Goal: Task Accomplishment & Management: Manage account settings

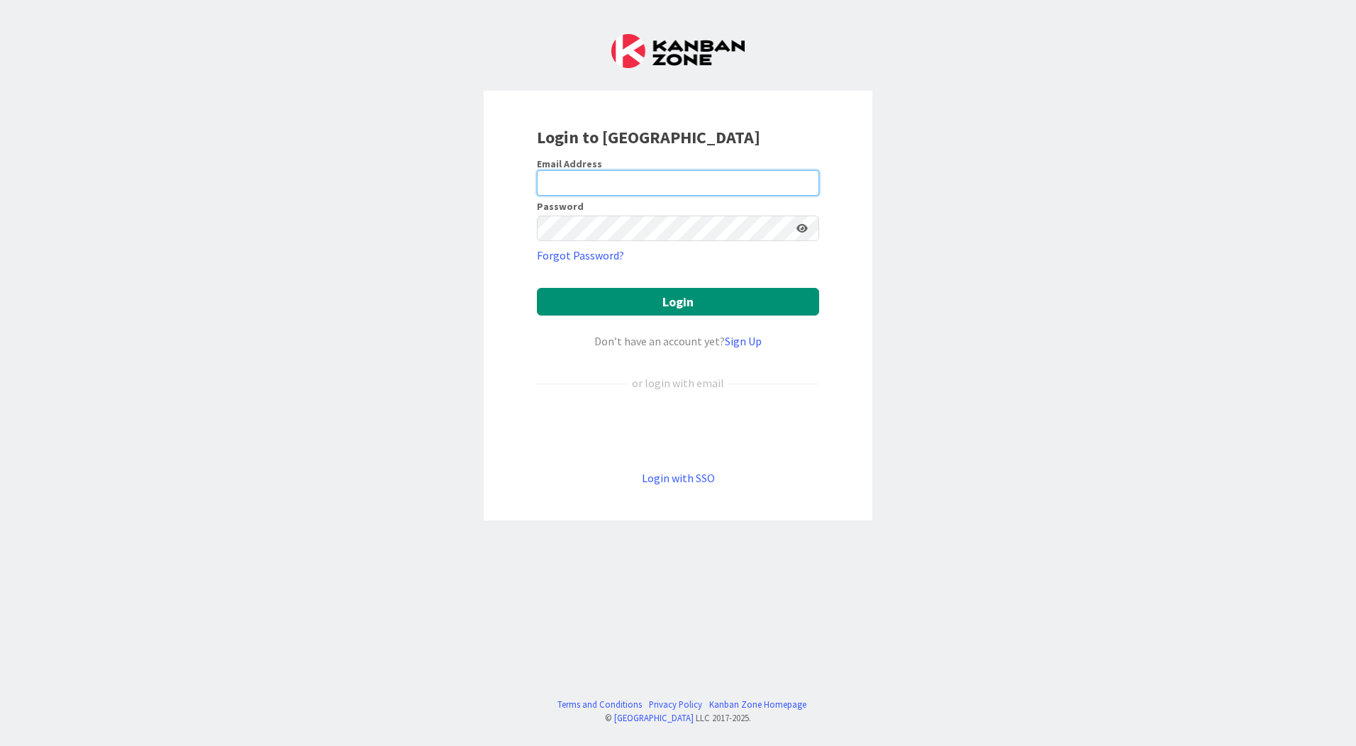
click at [705, 183] on input "email" at bounding box center [678, 183] width 282 height 26
type input "[EMAIL_ADDRESS][PERSON_NAME][DOMAIN_NAME]"
click at [537, 288] on button "Login" at bounding box center [678, 302] width 282 height 28
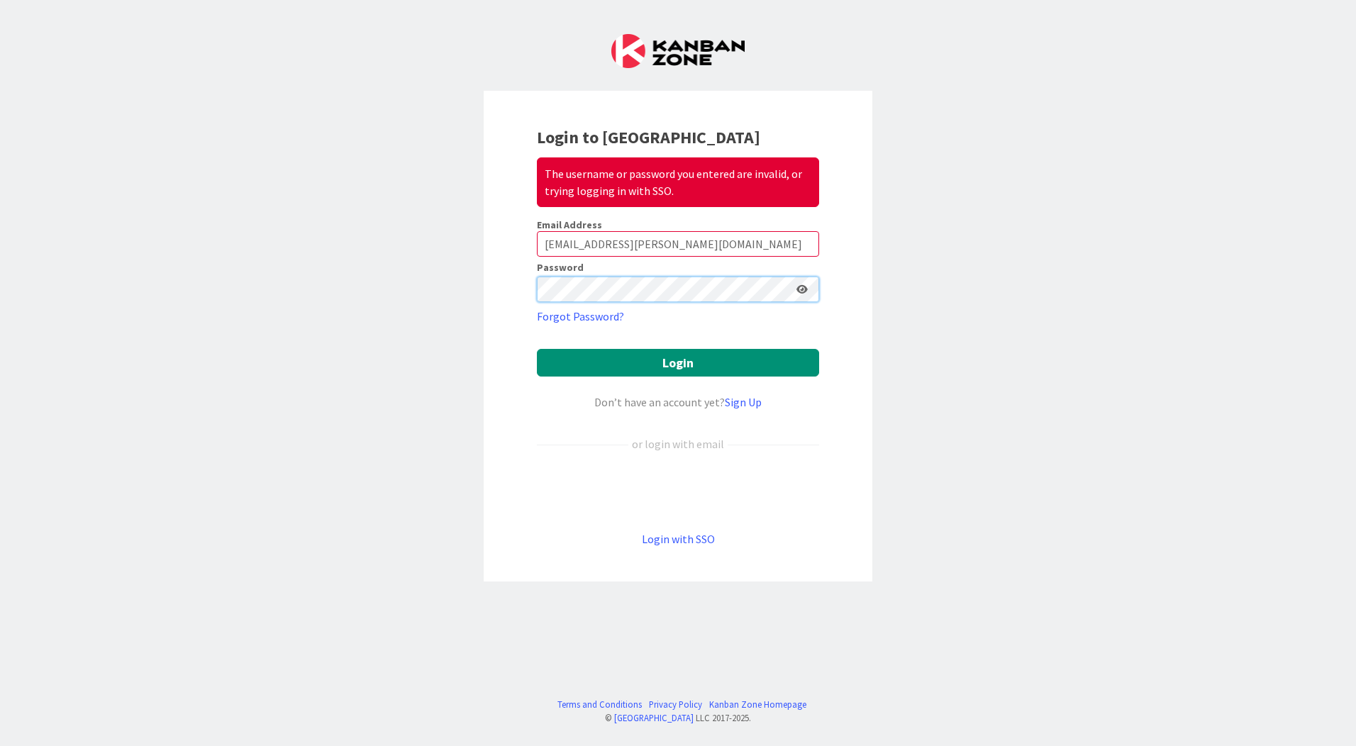
click at [495, 279] on div "Login to Kanban Zone The username or password you entered are invalid, or tryin…" at bounding box center [678, 336] width 389 height 491
click at [537, 349] on button "Login" at bounding box center [678, 363] width 282 height 28
click at [688, 540] on link "Login with SSO" at bounding box center [678, 539] width 73 height 14
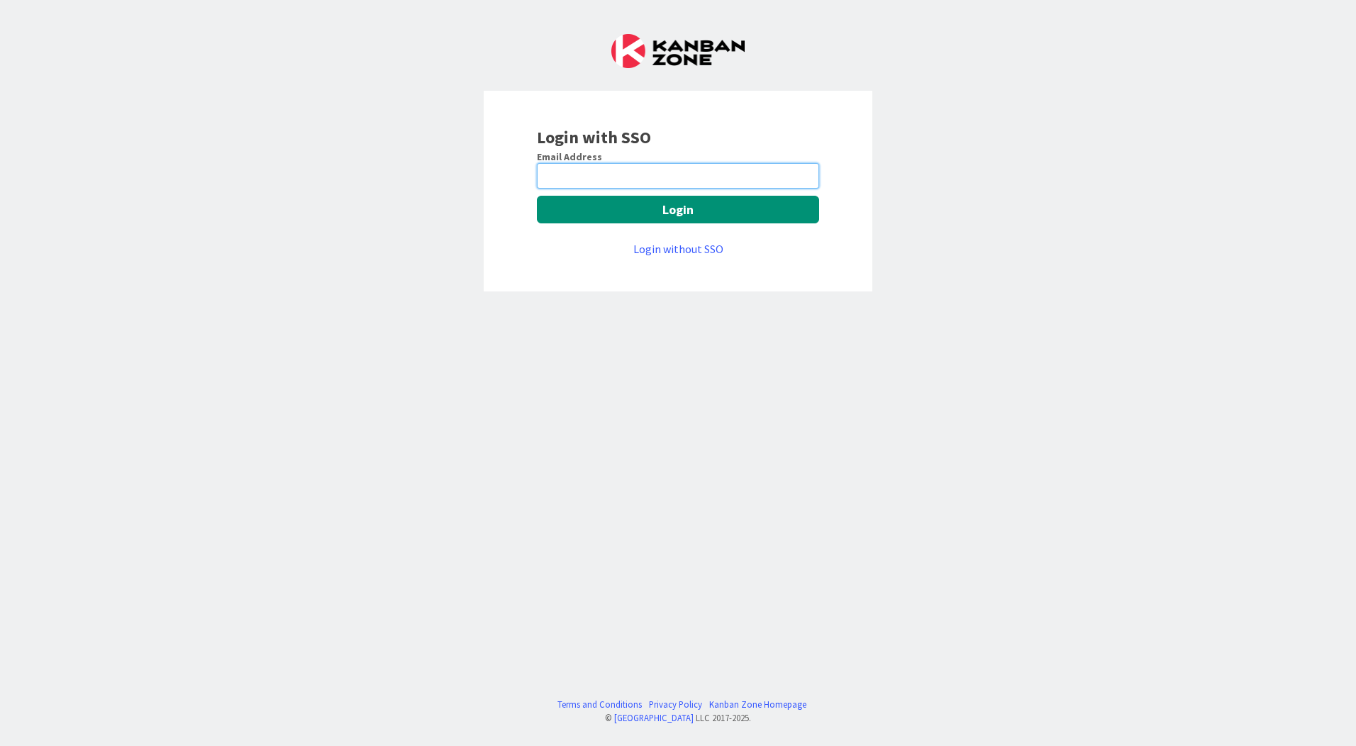
click at [619, 167] on input "email" at bounding box center [678, 176] width 282 height 26
type input "[EMAIL_ADDRESS][PERSON_NAME][DOMAIN_NAME]"
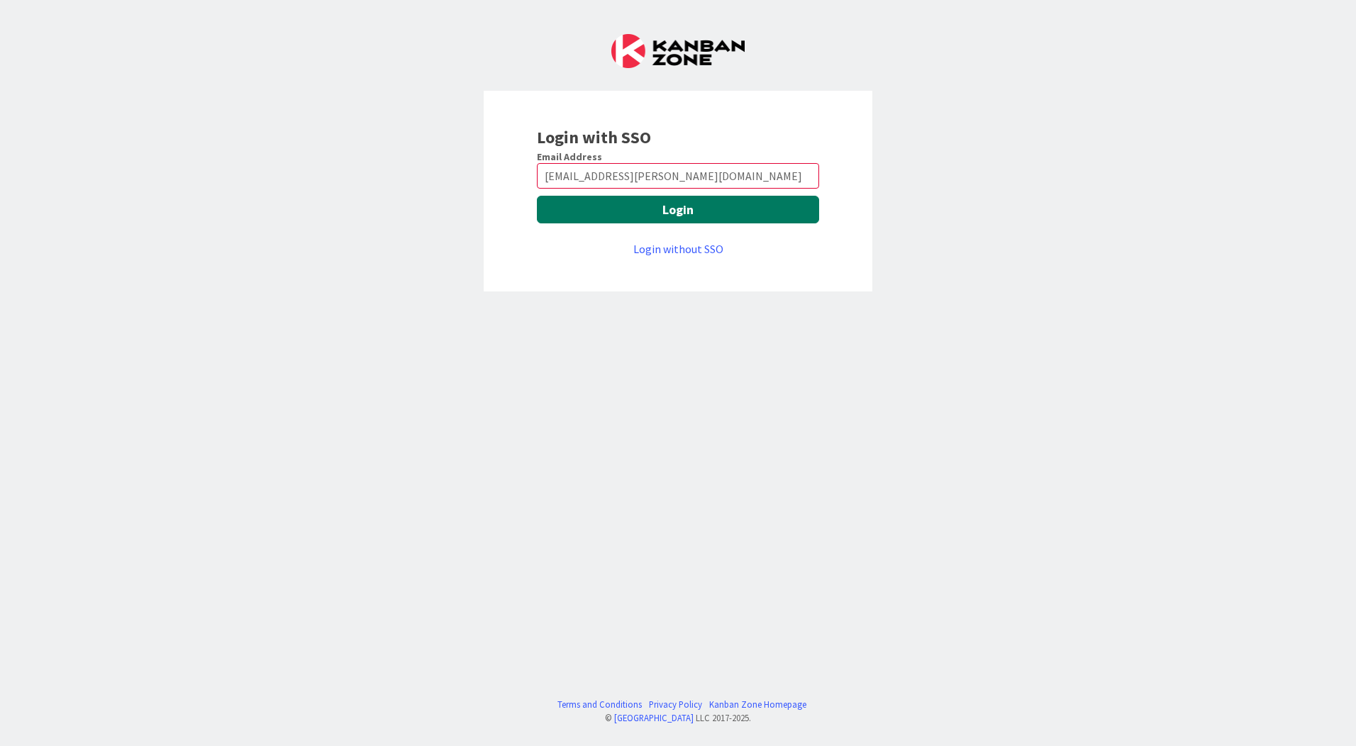
click at [659, 208] on button "Login" at bounding box center [678, 210] width 282 height 28
